Goal: Task Accomplishment & Management: Use online tool/utility

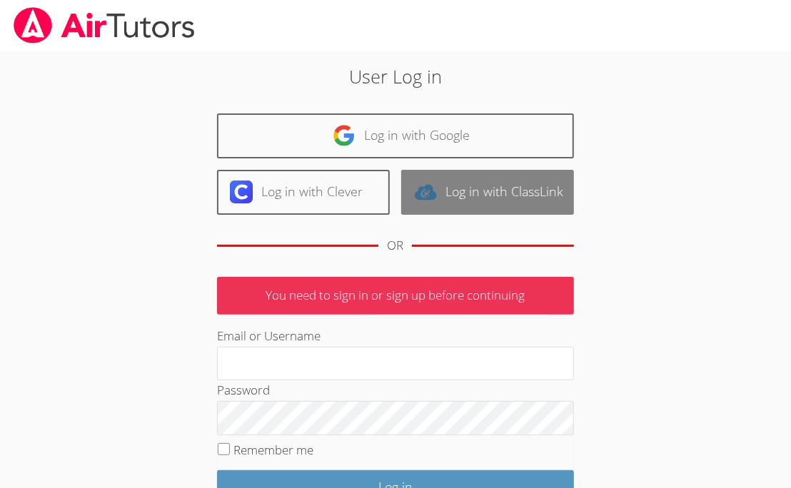
click at [561, 192] on link "Log in with ClassLink" at bounding box center [487, 192] width 173 height 45
click at [510, 178] on link "Log in with ClassLink" at bounding box center [487, 192] width 173 height 45
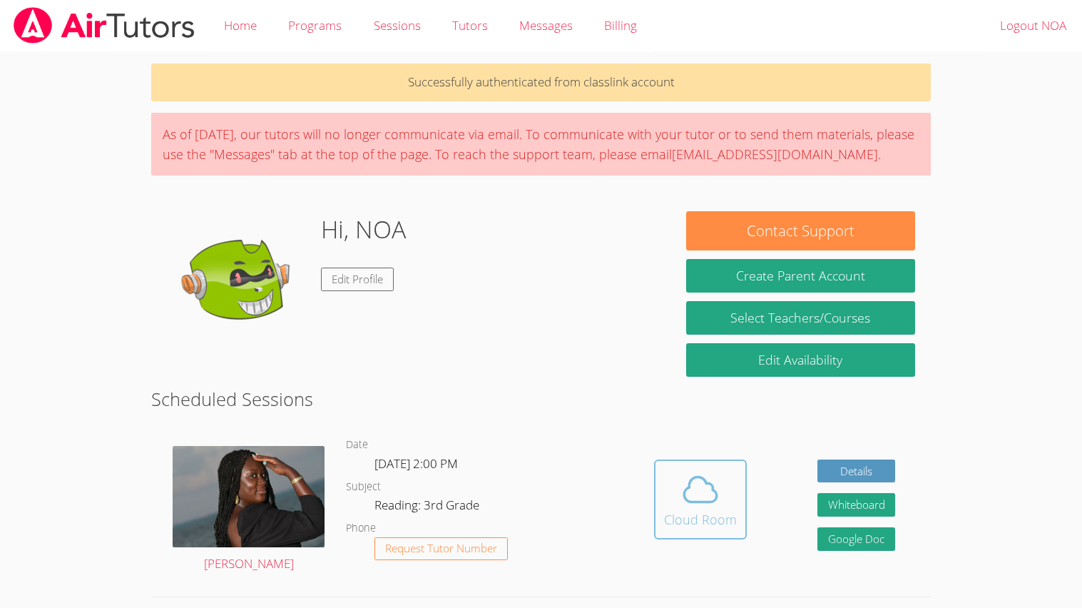
click at [686, 504] on icon at bounding box center [701, 489] width 40 height 40
click at [700, 463] on button "Cloud Room" at bounding box center [700, 499] width 93 height 80
click at [687, 490] on icon at bounding box center [701, 489] width 40 height 40
click at [685, 498] on icon at bounding box center [700, 489] width 33 height 25
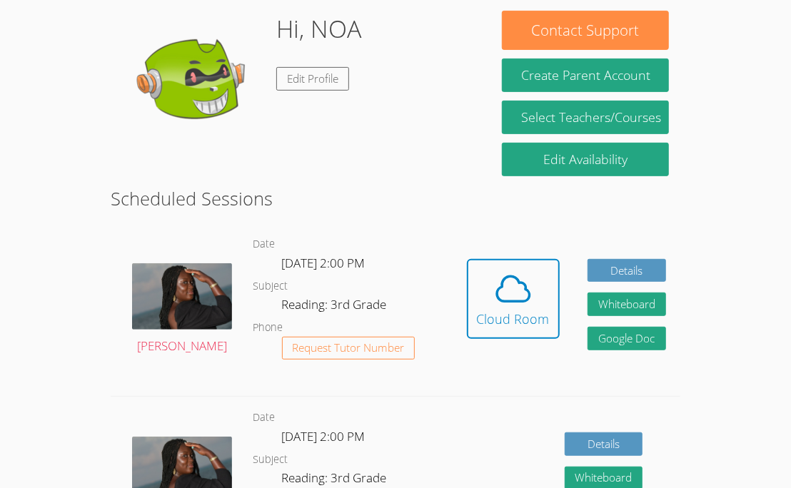
scroll to position [218, 0]
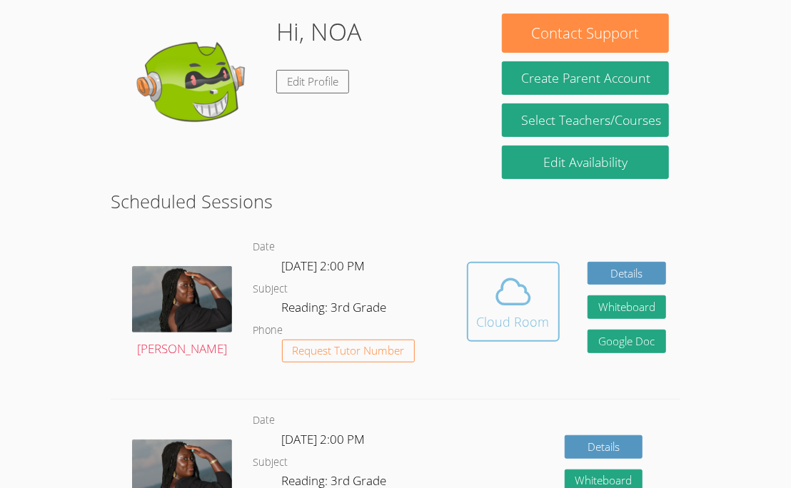
click at [525, 335] on button "Cloud Room" at bounding box center [513, 302] width 93 height 80
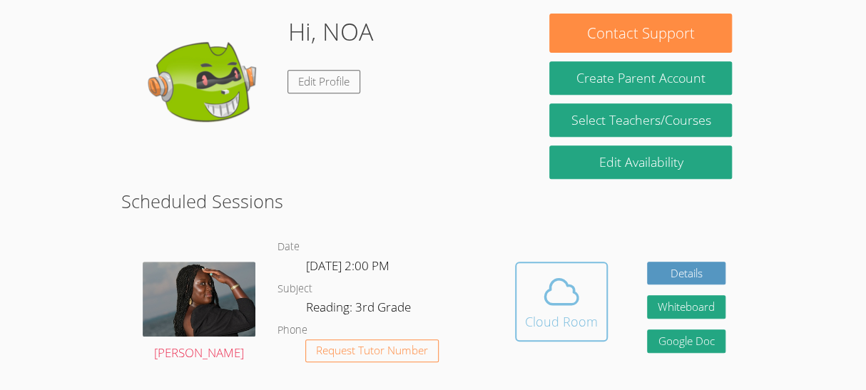
click at [586, 285] on span at bounding box center [561, 292] width 73 height 40
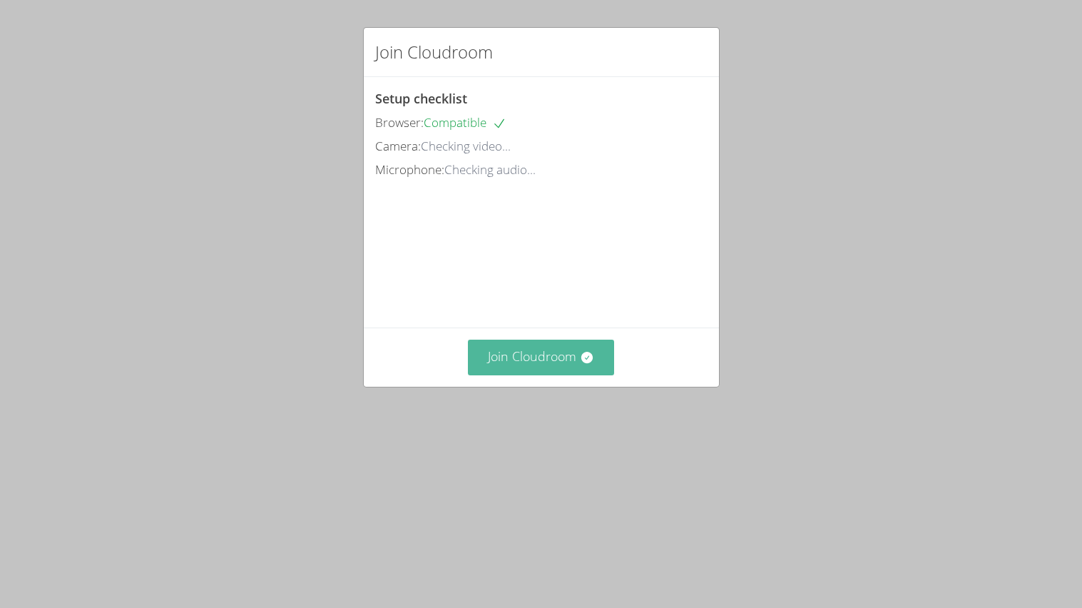
click at [560, 375] on button "Join Cloudroom" at bounding box center [541, 357] width 146 height 35
click at [554, 375] on button "Join Cloudroom" at bounding box center [541, 357] width 146 height 35
click at [538, 375] on button "Join Cloudroom" at bounding box center [541, 357] width 146 height 35
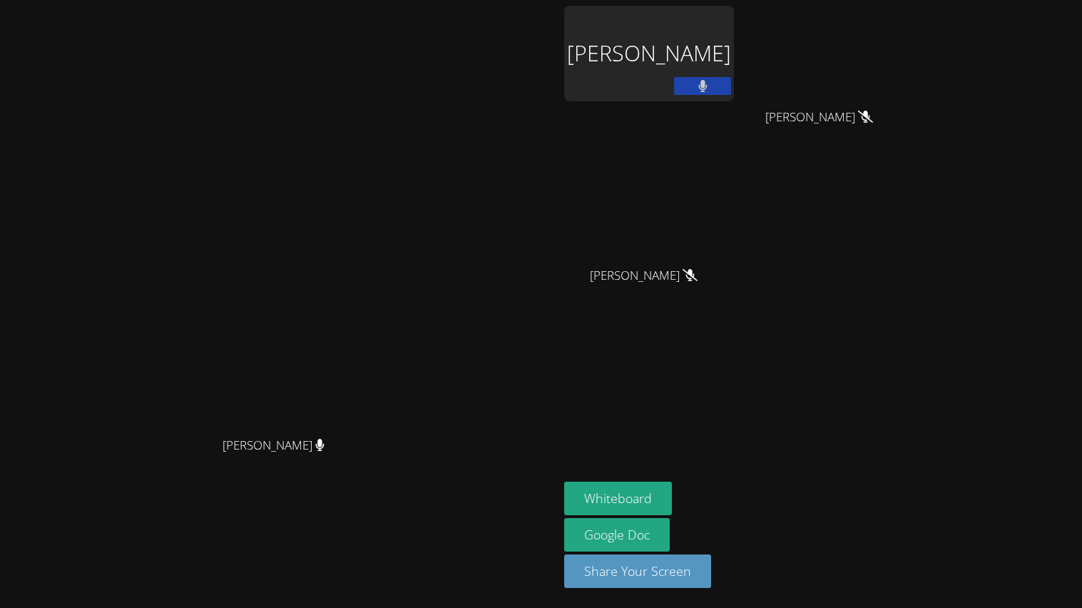
click at [731, 91] on button at bounding box center [702, 86] width 57 height 18
click at [731, 84] on button at bounding box center [702, 86] width 57 height 18
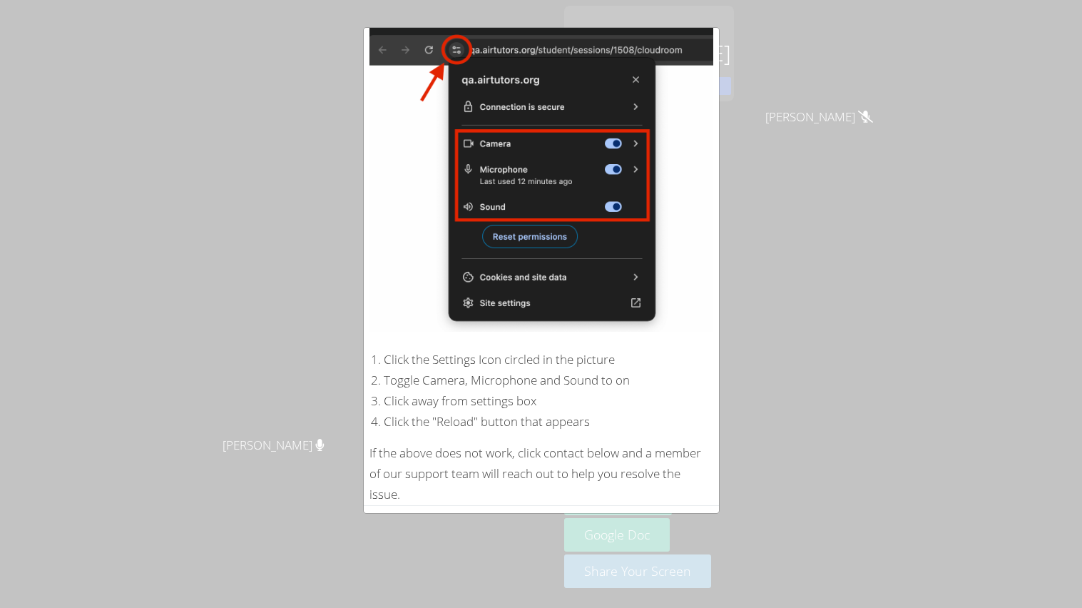
scroll to position [157, 0]
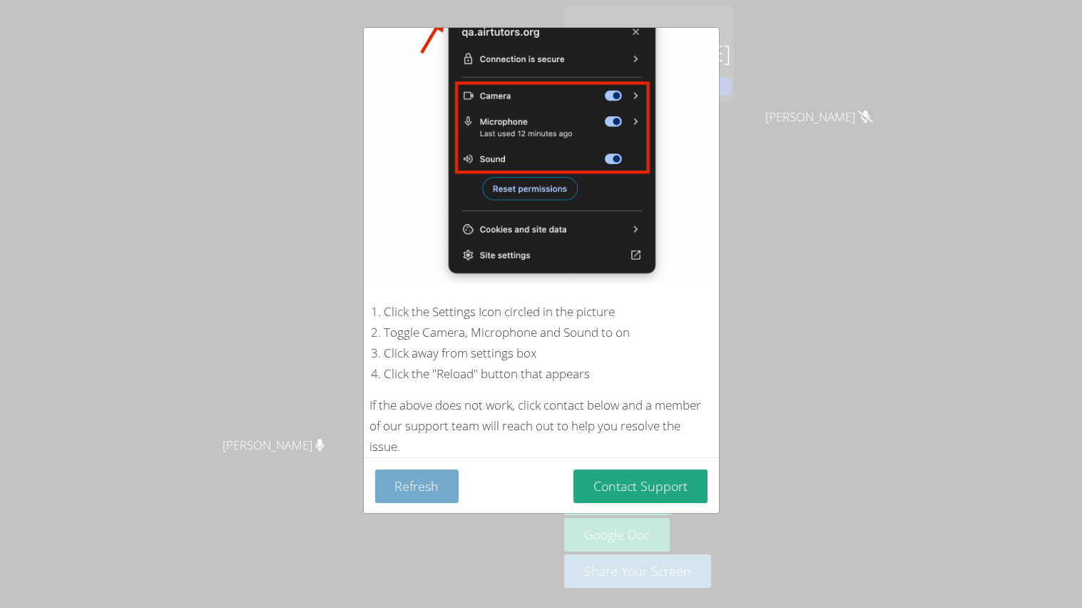
click at [404, 496] on button "Refresh" at bounding box center [417, 486] width 84 height 34
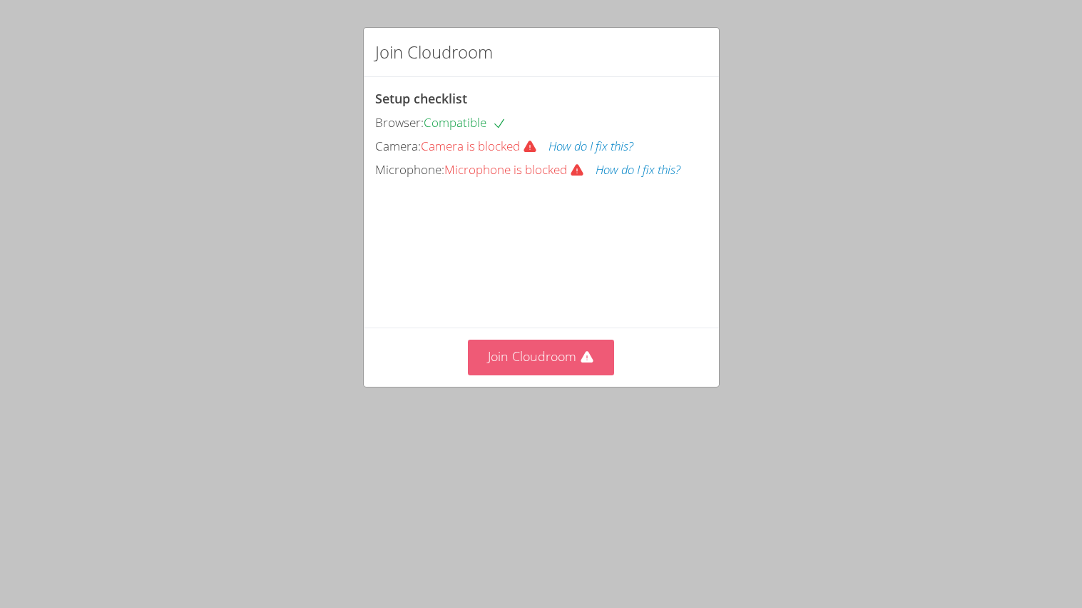
click at [505, 375] on button "Join Cloudroom" at bounding box center [541, 357] width 146 height 35
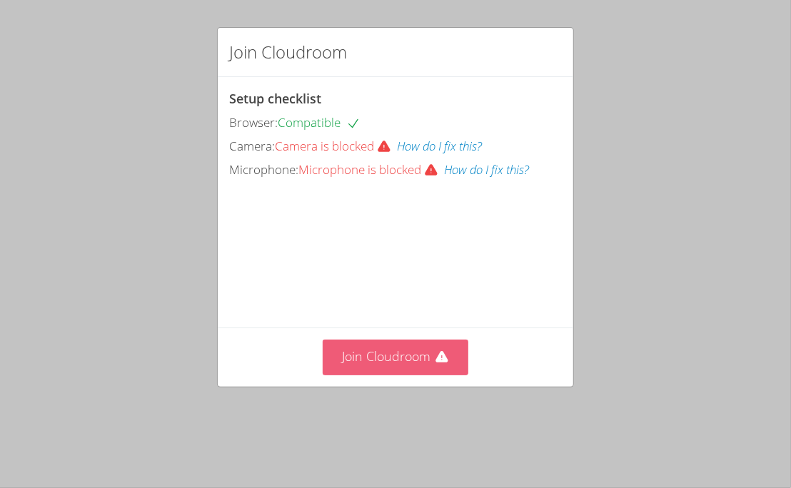
click at [370, 375] on button "Join Cloudroom" at bounding box center [395, 357] width 146 height 35
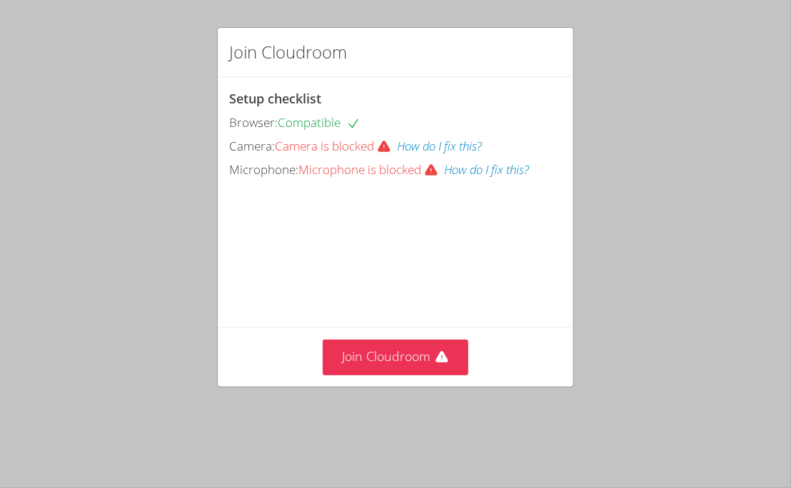
click at [450, 149] on button "How do I fix this?" at bounding box center [439, 146] width 85 height 21
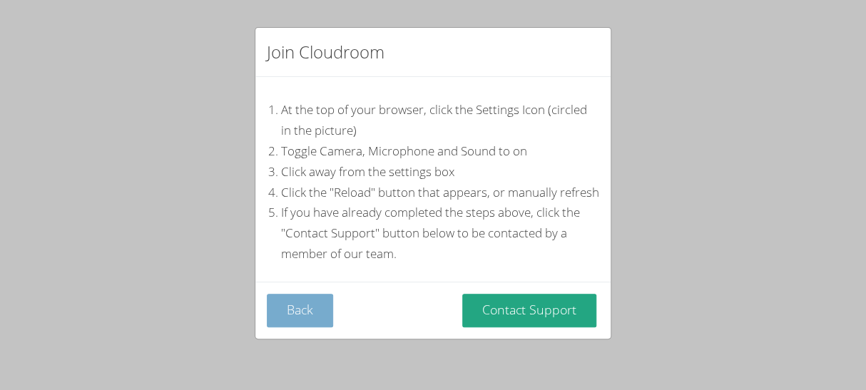
click at [305, 304] on button "Back" at bounding box center [300, 311] width 66 height 34
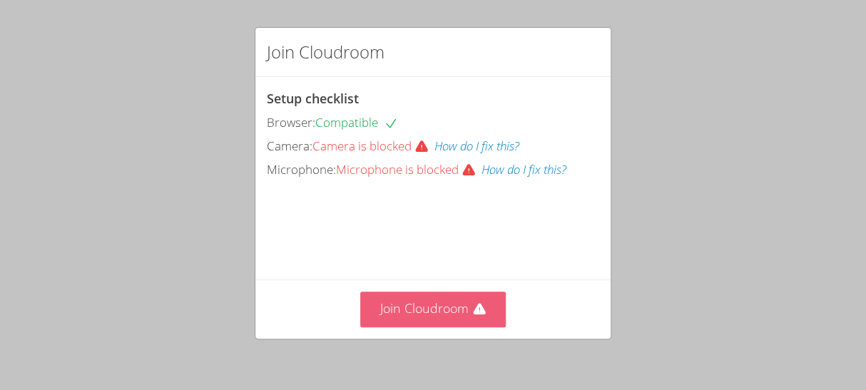
click at [452, 315] on button "Join Cloudroom" at bounding box center [433, 309] width 146 height 35
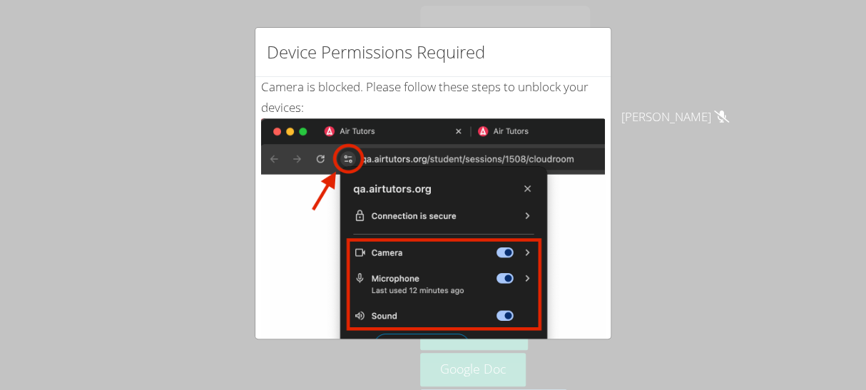
click at [571, 240] on img at bounding box center [433, 279] width 344 height 322
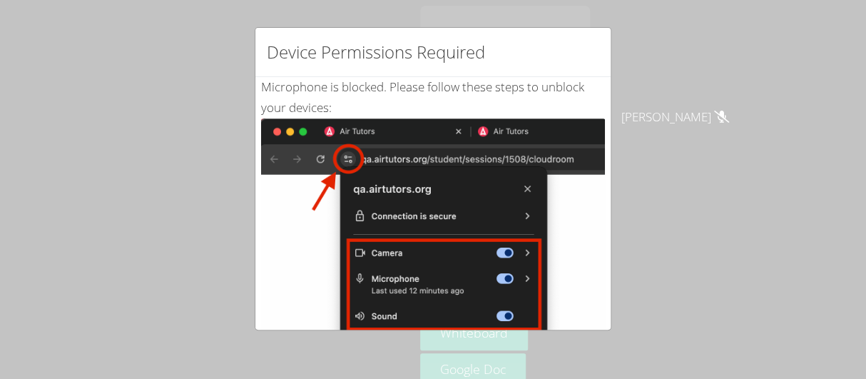
click at [758, 157] on div "Device Permissions Required Microphone is blocked . Please follow these steps t…" at bounding box center [433, 189] width 866 height 379
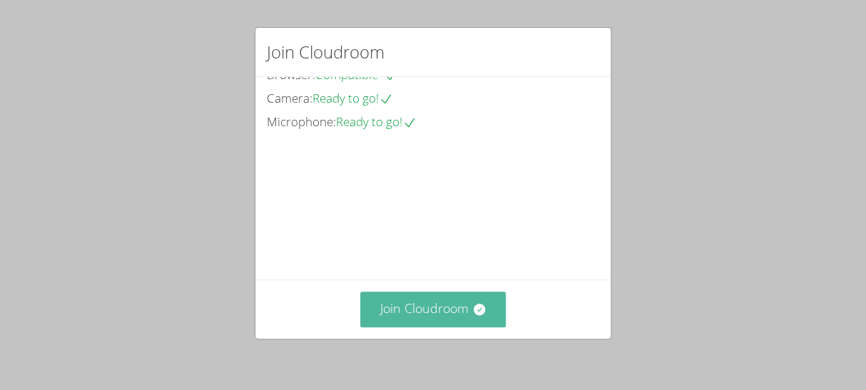
scroll to position [126, 0]
click at [389, 301] on button "Join Cloudroom" at bounding box center [433, 309] width 146 height 35
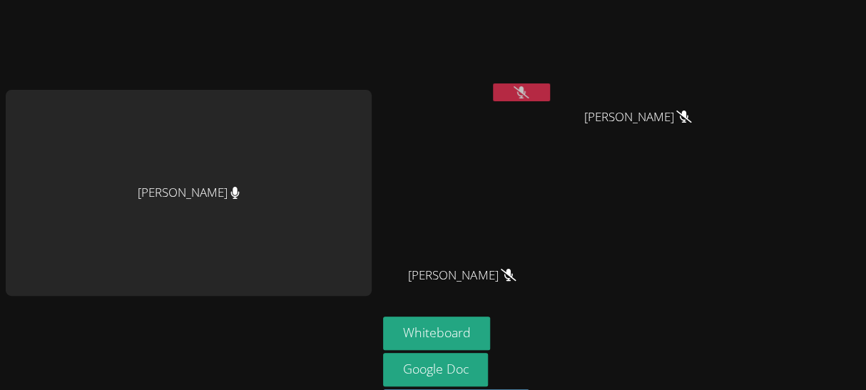
click at [517, 98] on button at bounding box center [521, 92] width 57 height 18
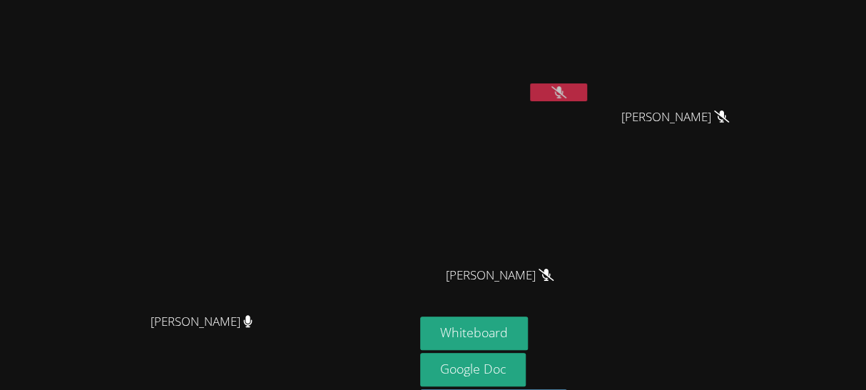
click at [566, 96] on icon at bounding box center [559, 92] width 15 height 12
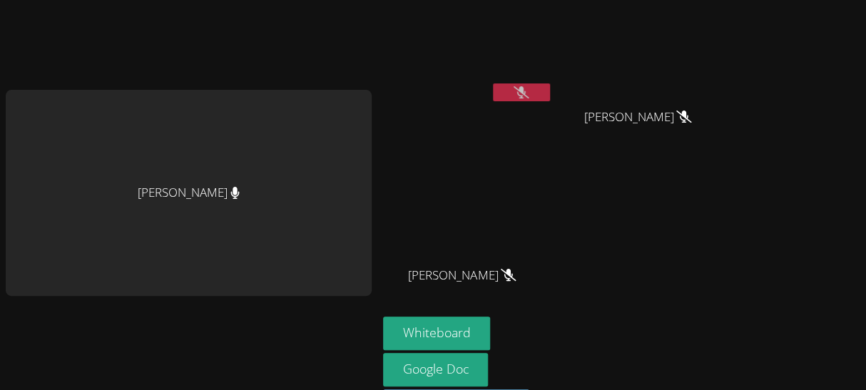
click at [529, 89] on icon at bounding box center [521, 92] width 15 height 12
click at [521, 85] on button at bounding box center [521, 92] width 57 height 18
click at [539, 83] on button at bounding box center [521, 92] width 57 height 18
click at [531, 98] on button at bounding box center [521, 92] width 57 height 18
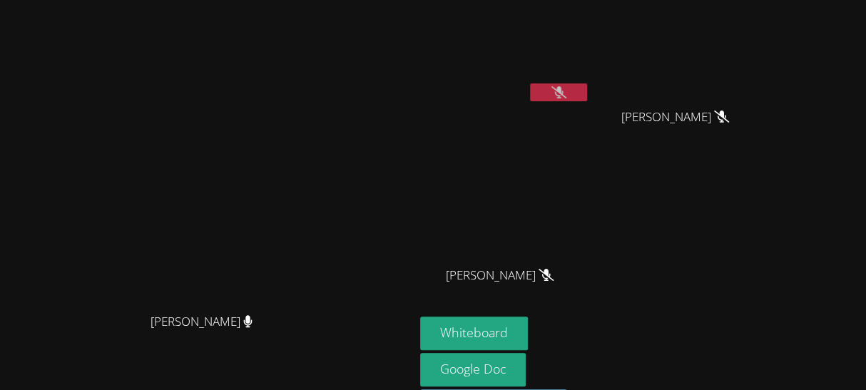
click at [587, 91] on button at bounding box center [558, 92] width 57 height 18
click at [587, 88] on button at bounding box center [558, 92] width 57 height 18
click at [587, 91] on button at bounding box center [558, 92] width 57 height 18
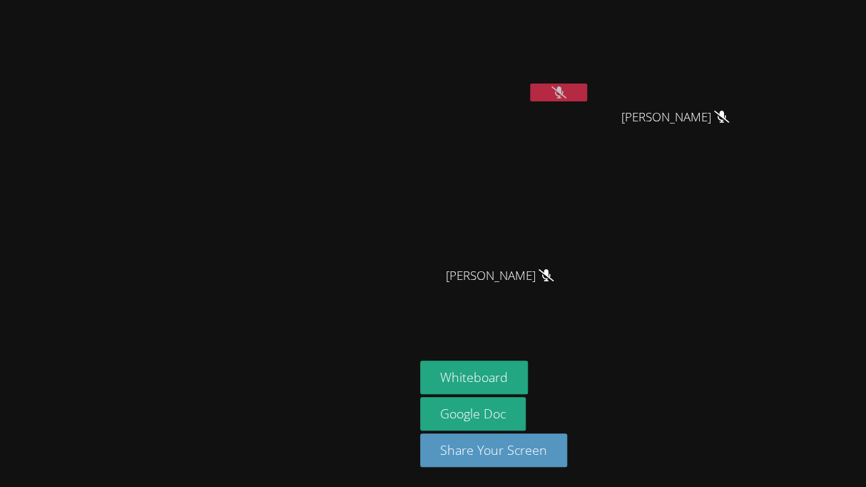
click at [590, 79] on video at bounding box center [505, 54] width 170 height 96
click at [587, 85] on button at bounding box center [558, 92] width 57 height 18
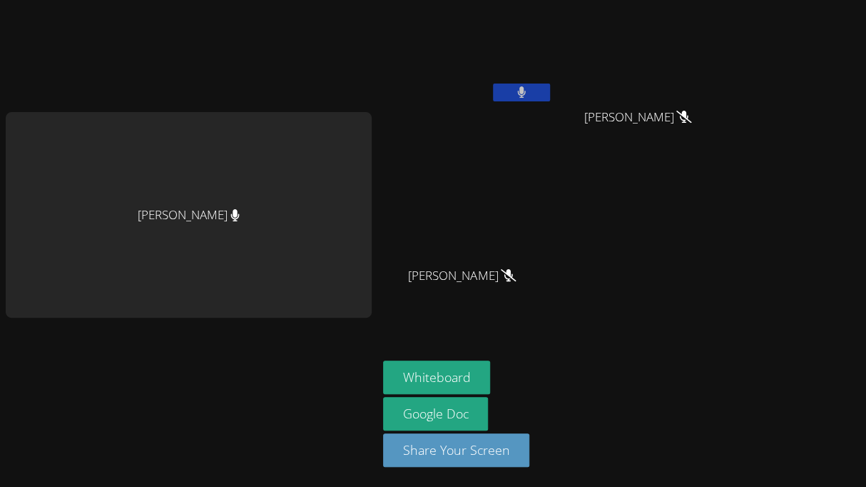
click at [530, 279] on div "ALVARO LUNA" at bounding box center [468, 288] width 170 height 57
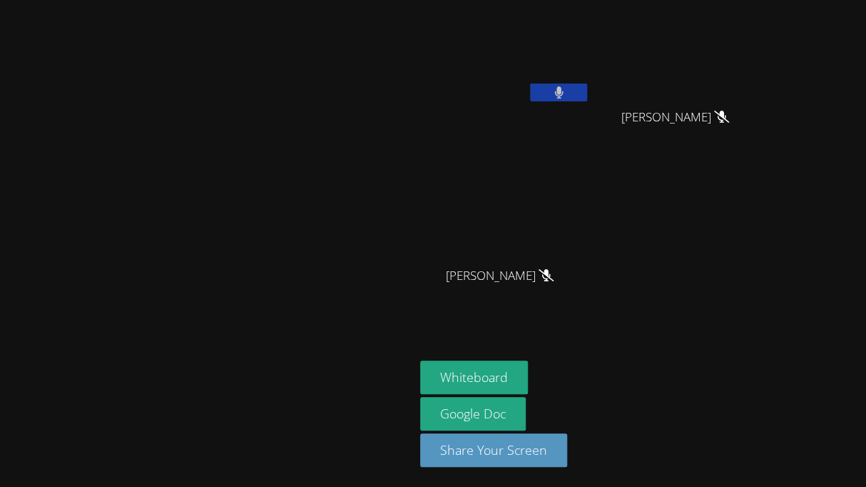
click at [587, 102] on div at bounding box center [558, 93] width 57 height 21
click at [563, 94] on icon at bounding box center [558, 92] width 9 height 12
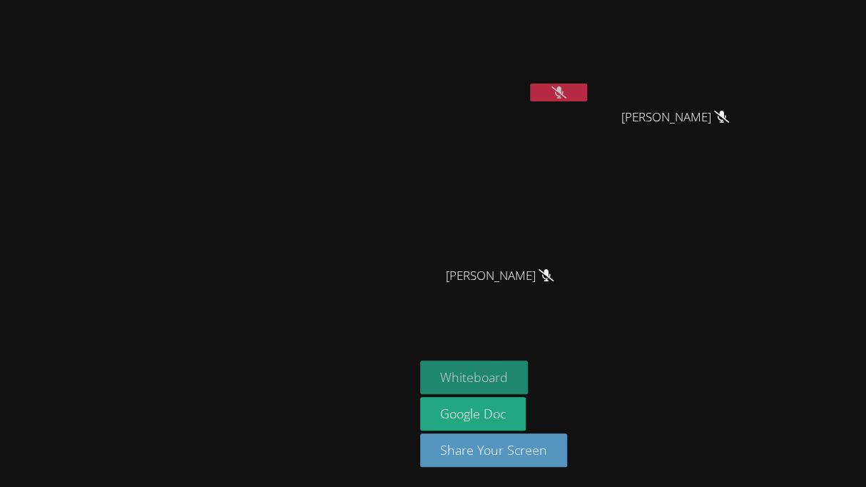
click at [528, 375] on button "Whiteboard" at bounding box center [474, 377] width 108 height 34
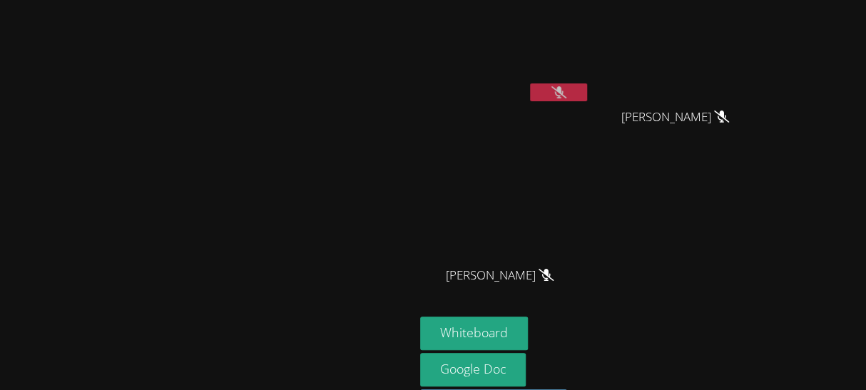
click at [587, 94] on button at bounding box center [558, 92] width 57 height 18
click at [587, 93] on button at bounding box center [558, 92] width 57 height 18
click at [566, 94] on icon at bounding box center [559, 92] width 15 height 12
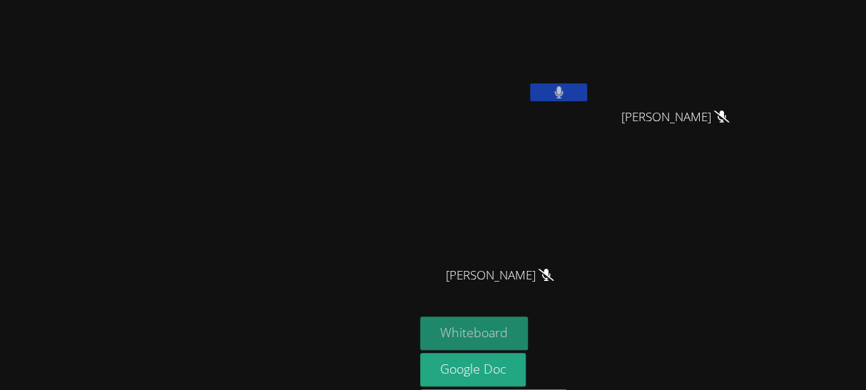
click at [528, 333] on button "Whiteboard" at bounding box center [474, 334] width 108 height 34
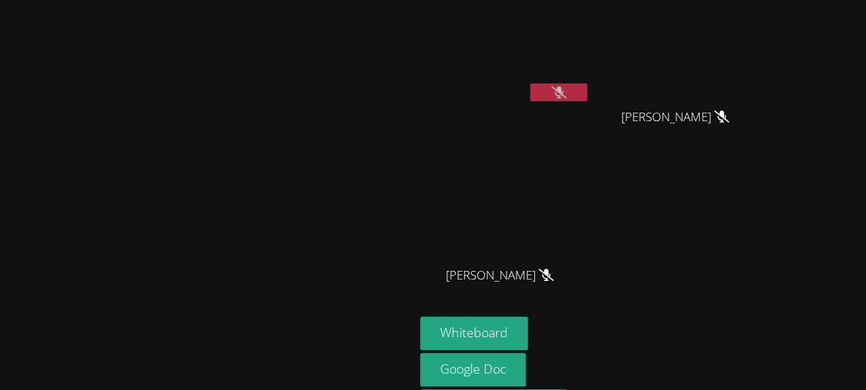
click at [587, 91] on button at bounding box center [558, 92] width 57 height 18
click at [587, 90] on button at bounding box center [558, 92] width 57 height 18
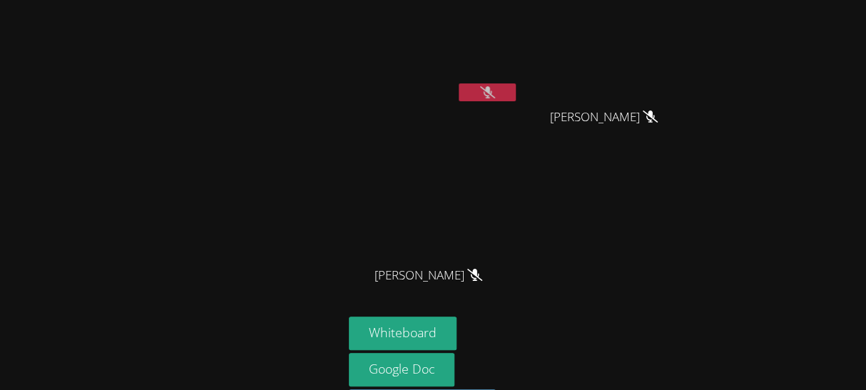
click at [502, 96] on button at bounding box center [487, 92] width 57 height 18
click at [491, 86] on icon at bounding box center [487, 92] width 9 height 12
click at [492, 86] on icon at bounding box center [487, 92] width 15 height 12
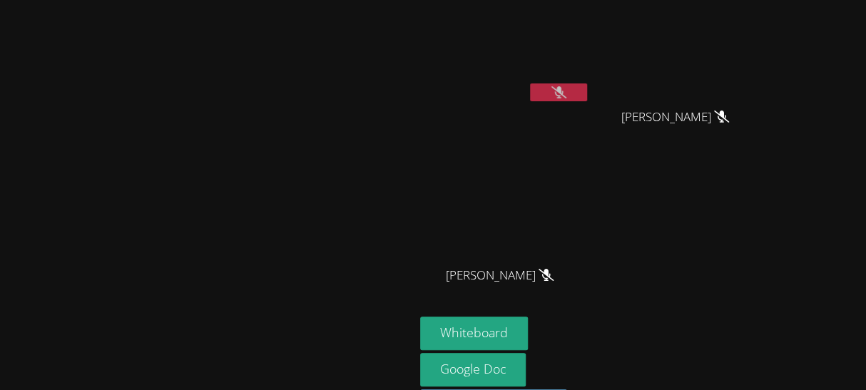
click at [590, 187] on video at bounding box center [505, 212] width 170 height 96
click at [590, 186] on video at bounding box center [505, 212] width 170 height 96
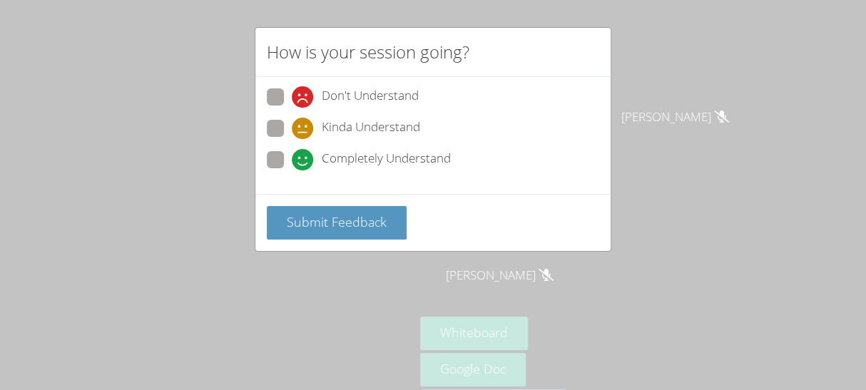
click at [313, 158] on div "Completely Understand" at bounding box center [371, 159] width 159 height 21
click at [304, 158] on input "Completely Understand" at bounding box center [298, 157] width 12 height 12
radio input "true"
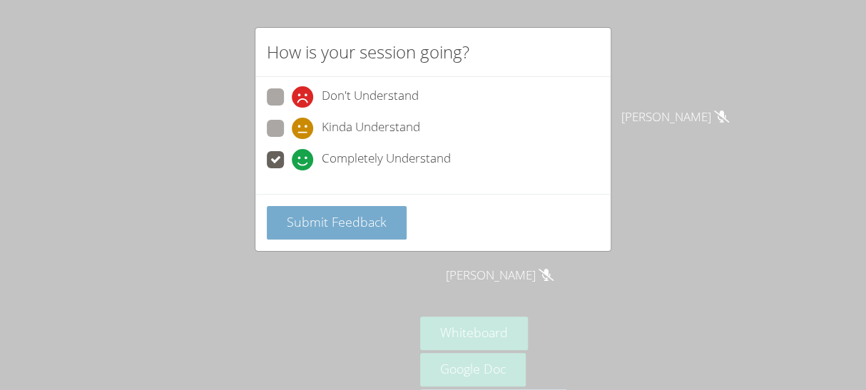
click at [337, 216] on span "Submit Feedback" at bounding box center [337, 221] width 100 height 17
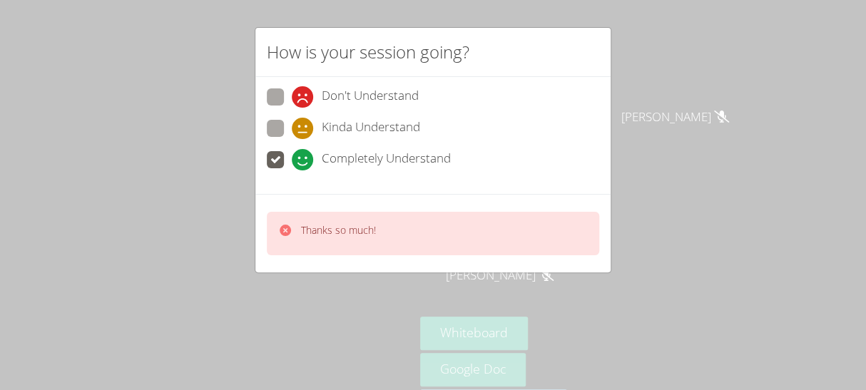
click at [532, 241] on div "Thanks so much!" at bounding box center [433, 234] width 332 height 44
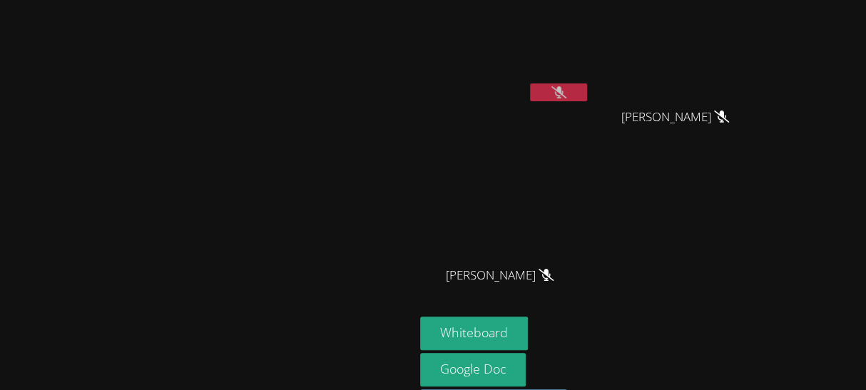
click at [587, 92] on button at bounding box center [558, 92] width 57 height 18
click at [566, 98] on icon at bounding box center [559, 92] width 15 height 12
click at [587, 96] on button at bounding box center [558, 92] width 57 height 18
click at [566, 93] on icon at bounding box center [559, 92] width 15 height 12
click at [563, 89] on icon at bounding box center [558, 92] width 9 height 12
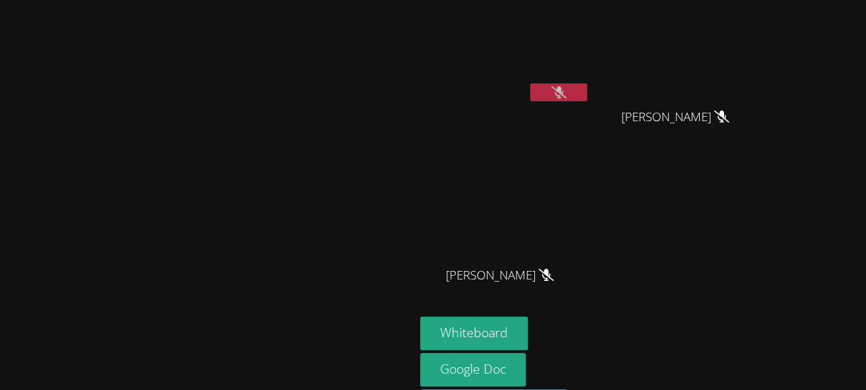
click at [566, 88] on icon at bounding box center [559, 92] width 15 height 12
click at [587, 90] on button at bounding box center [558, 92] width 57 height 18
click at [566, 90] on icon at bounding box center [559, 92] width 15 height 12
click at [590, 244] on video at bounding box center [505, 212] width 170 height 96
click at [564, 91] on icon at bounding box center [558, 92] width 9 height 12
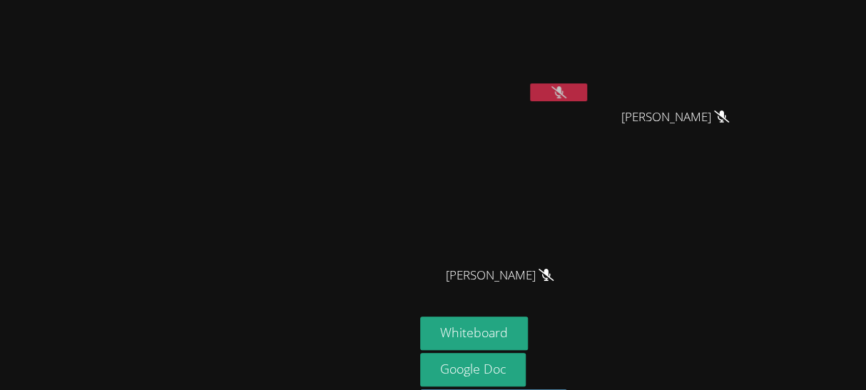
click at [566, 95] on icon at bounding box center [559, 92] width 15 height 12
click at [587, 93] on button at bounding box center [558, 92] width 57 height 18
click at [563, 98] on icon at bounding box center [558, 92] width 9 height 12
click at [566, 96] on icon at bounding box center [559, 92] width 15 height 12
click at [564, 96] on icon at bounding box center [558, 92] width 9 height 12
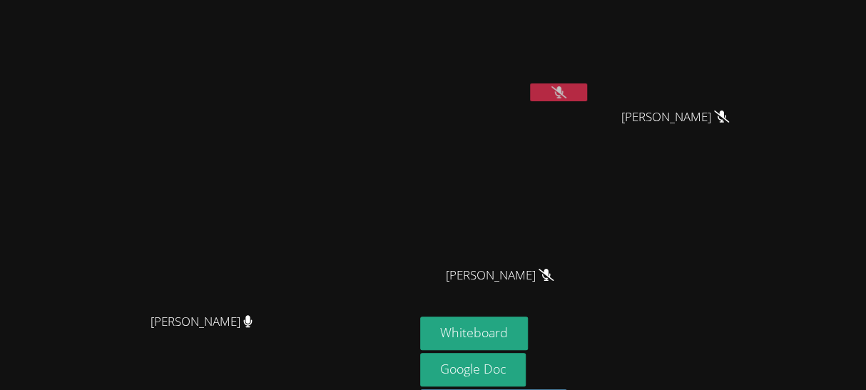
click at [566, 93] on icon at bounding box center [559, 92] width 15 height 12
click at [564, 93] on icon at bounding box center [558, 92] width 9 height 12
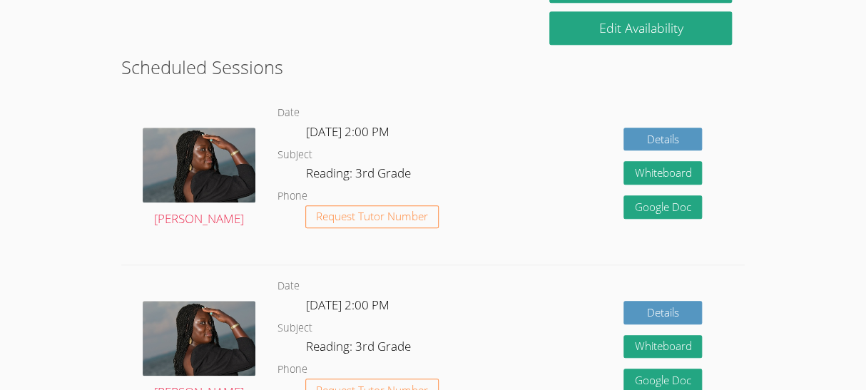
scroll to position [353, 0]
